Goal: Use online tool/utility: Utilize a website feature to perform a specific function

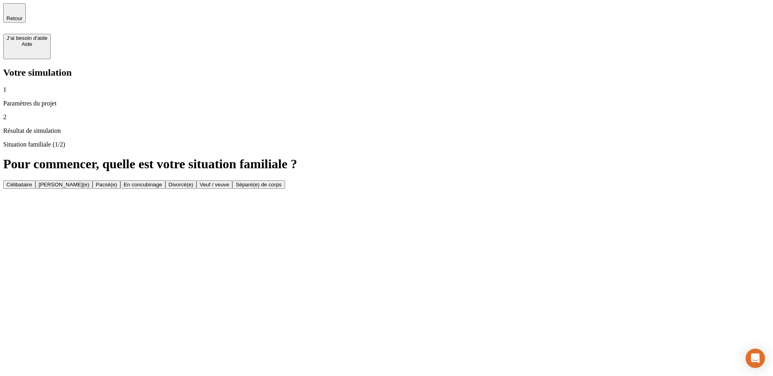
click at [35, 180] on button "Célibataire" at bounding box center [19, 184] width 32 height 8
click at [23, 15] on span "Retour" at bounding box center [14, 18] width 16 height 6
click at [398, 13] on div "Retour" at bounding box center [386, 18] width 767 height 31
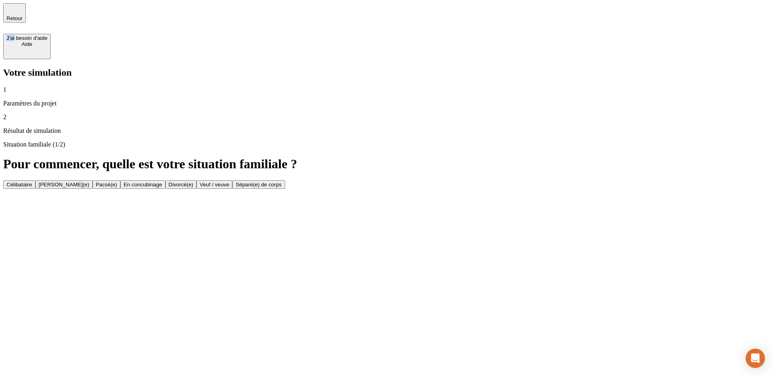
click at [48, 35] on div "J’ai besoin d'aide" at bounding box center [26, 38] width 41 height 6
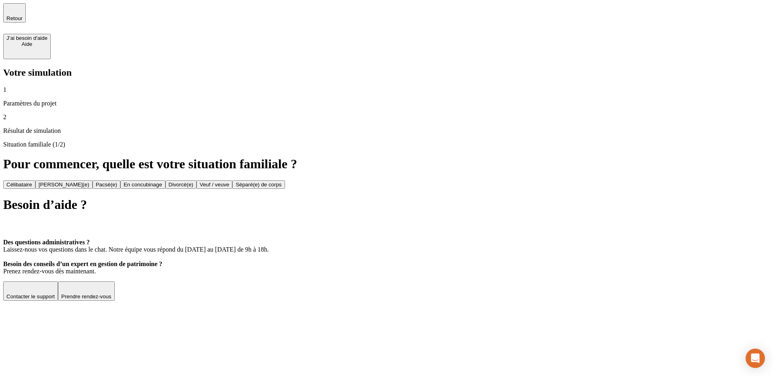
click at [13, 221] on icon at bounding box center [8, 226] width 10 height 10
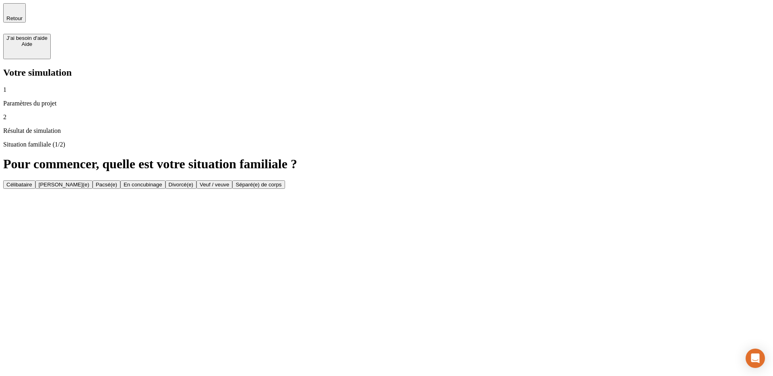
click at [35, 180] on button "Célibataire" at bounding box center [19, 184] width 32 height 8
click at [37, 100] on p "Paramètres du projet" at bounding box center [386, 103] width 767 height 7
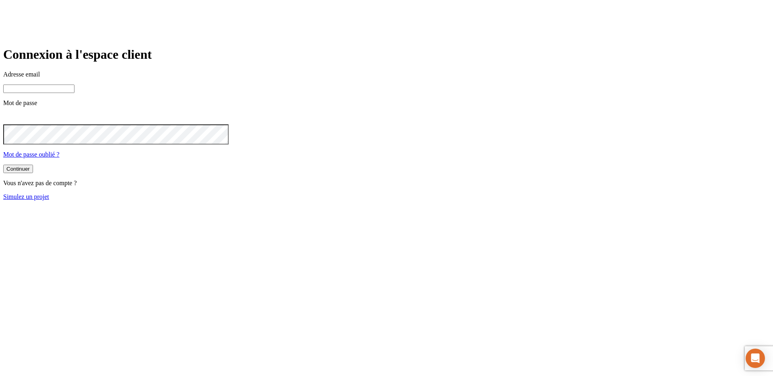
click at [49, 200] on link "Simulez un projet" at bounding box center [26, 196] width 46 height 7
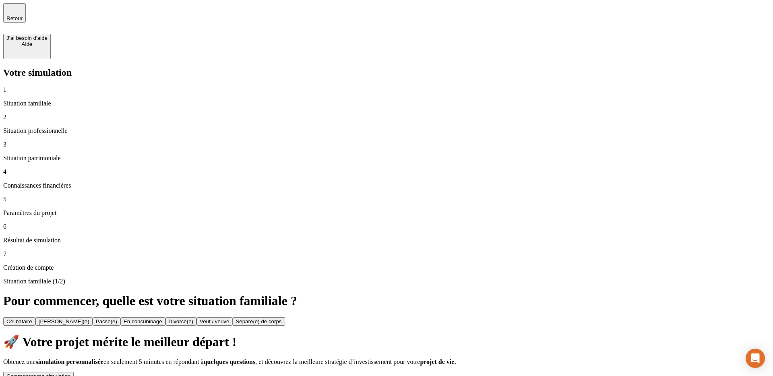
click at [70, 373] on div "Commencer ma simulation" at bounding box center [38, 376] width 64 height 6
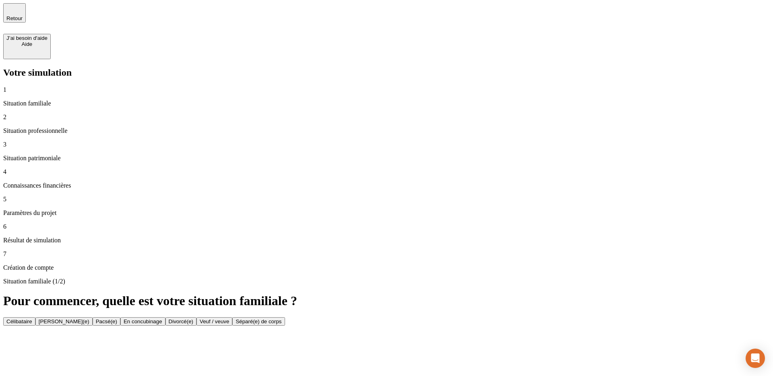
click at [35, 317] on button "Célibataire" at bounding box center [19, 321] width 32 height 8
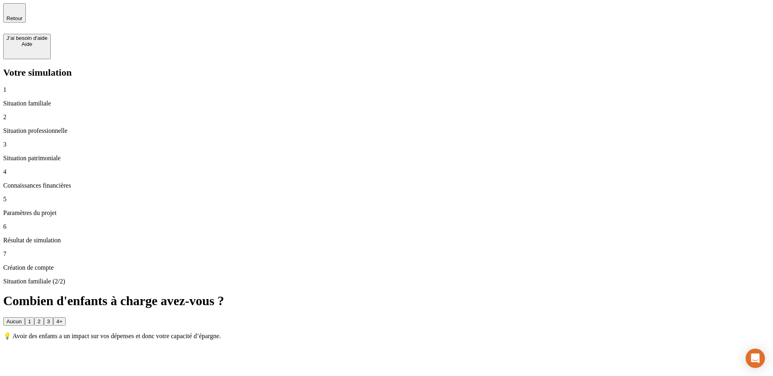
click at [34, 317] on button "1" at bounding box center [29, 321] width 9 height 8
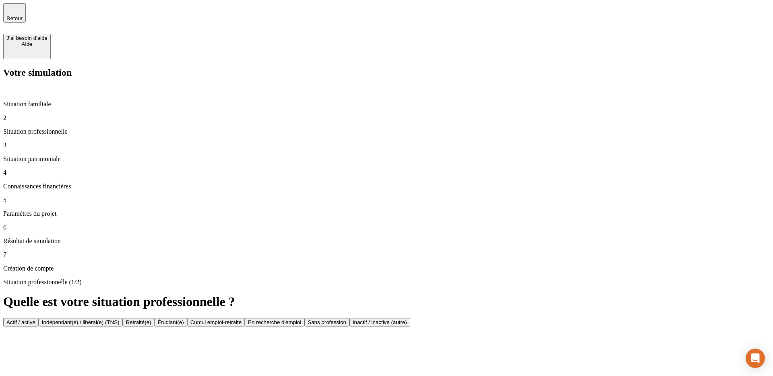
click at [39, 318] on button "Actif / active" at bounding box center [20, 322] width 35 height 8
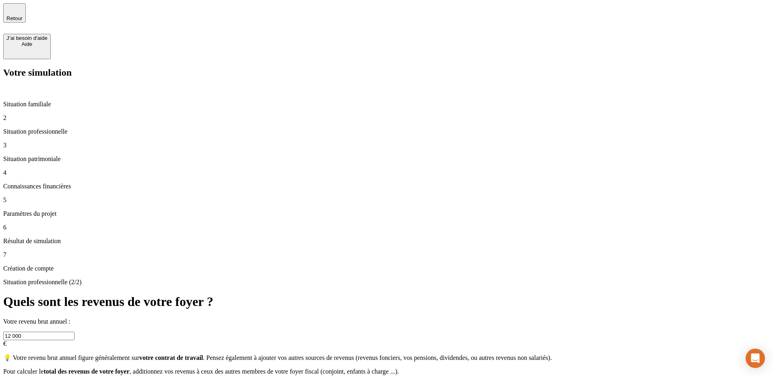
click at [75, 332] on input "12 000" at bounding box center [38, 336] width 71 height 8
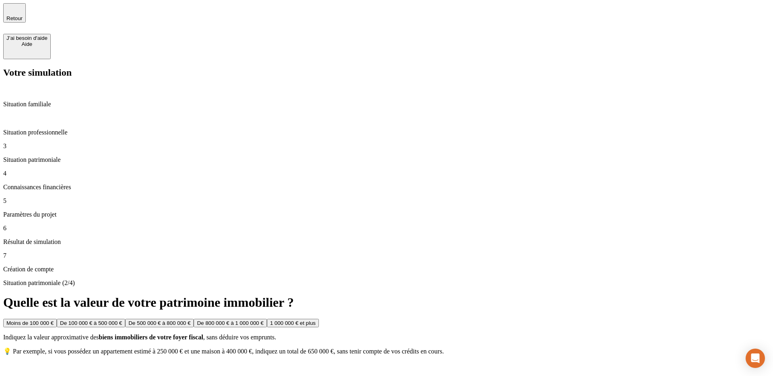
click at [194, 319] on button "De 500 000 € à 800 000 €" at bounding box center [159, 323] width 68 height 8
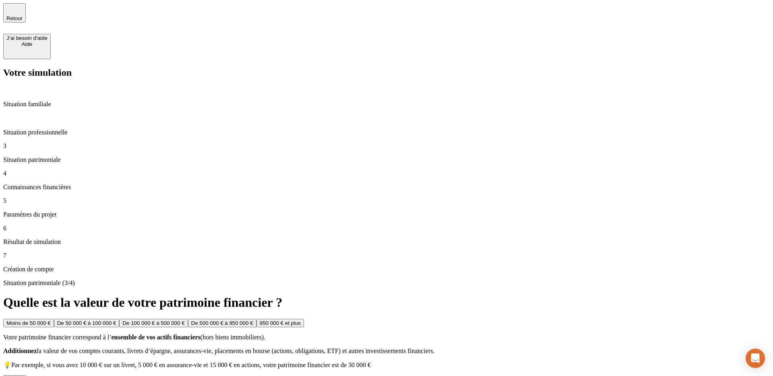
click at [188, 319] on button "De 100 000 € à 500 000 €" at bounding box center [153, 323] width 68 height 8
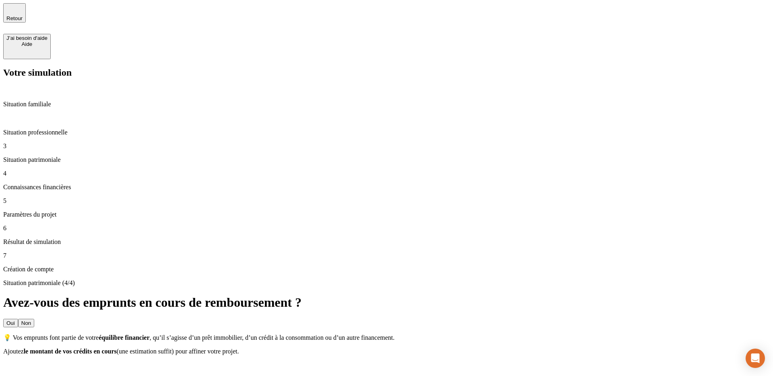
click at [34, 319] on button "Non" at bounding box center [26, 323] width 16 height 8
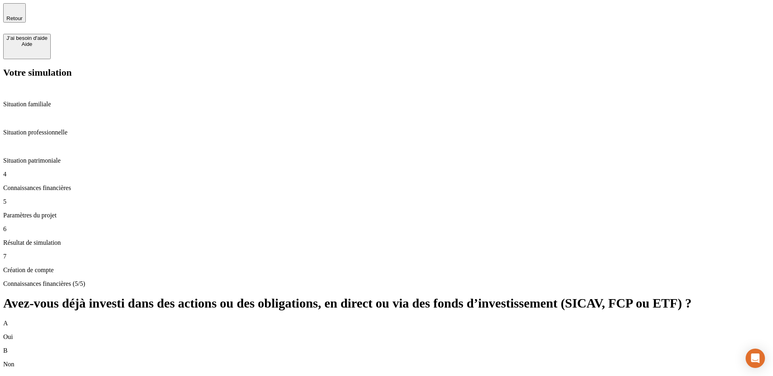
click at [545, 347] on div "B Non" at bounding box center [386, 357] width 767 height 21
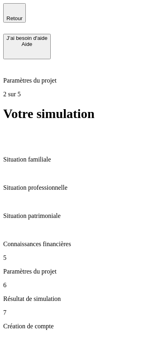
scroll to position [53, 0]
